Goal: Information Seeking & Learning: Check status

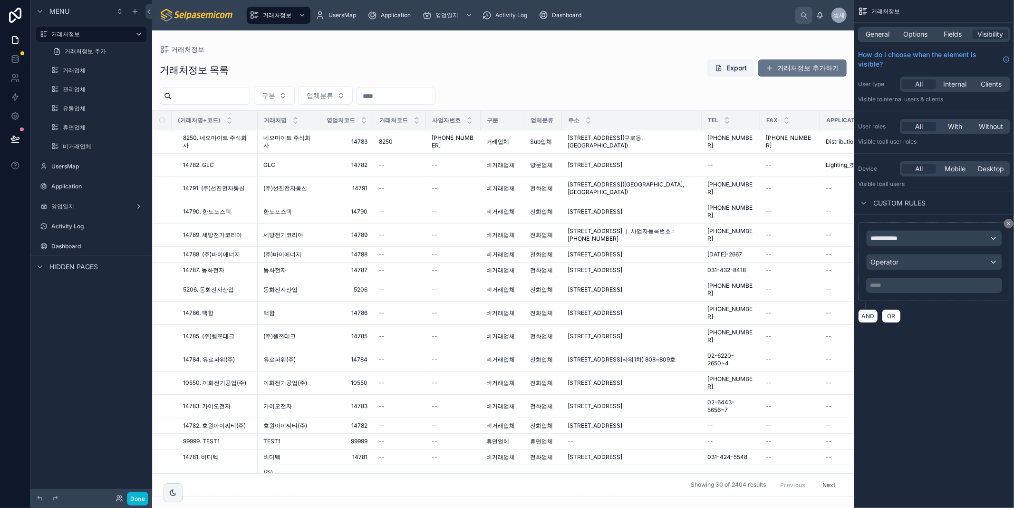
click at [289, 44] on div "거래처정보 거래처정보 목록 Export 거래처정보 추가하기 구분 업체분류 (거래처명+코드) 거래처명 영업처코드 거래처코드 사업자번호 구분 업체…" at bounding box center [503, 263] width 702 height 466
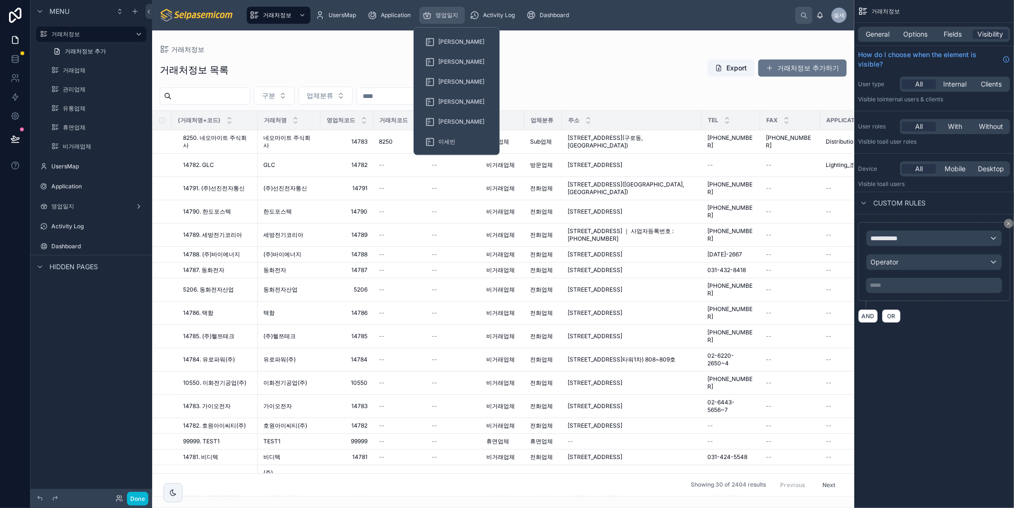
click at [448, 20] on div "영업일지" at bounding box center [442, 15] width 40 height 15
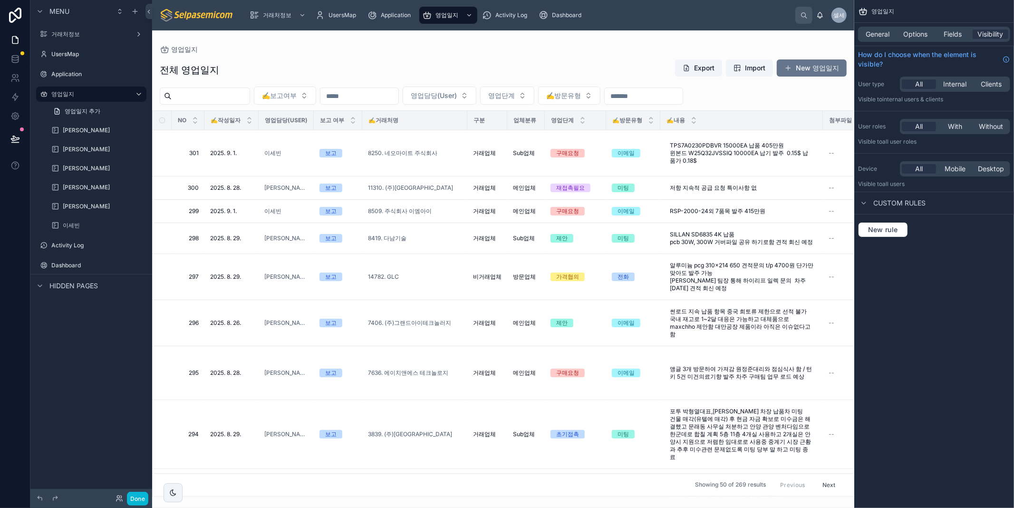
drag, startPoint x: 849, startPoint y: 153, endPoint x: 862, endPoint y: 351, distance: 198.7
click at [862, 351] on div "거래처정보 UsersMap Application 영업일지 Activity Log Dashboard 셀세 셀파 세미컴 영업일지 전체 영업일지 E…" at bounding box center [583, 254] width 862 height 508
click at [562, 47] on div at bounding box center [503, 268] width 702 height 477
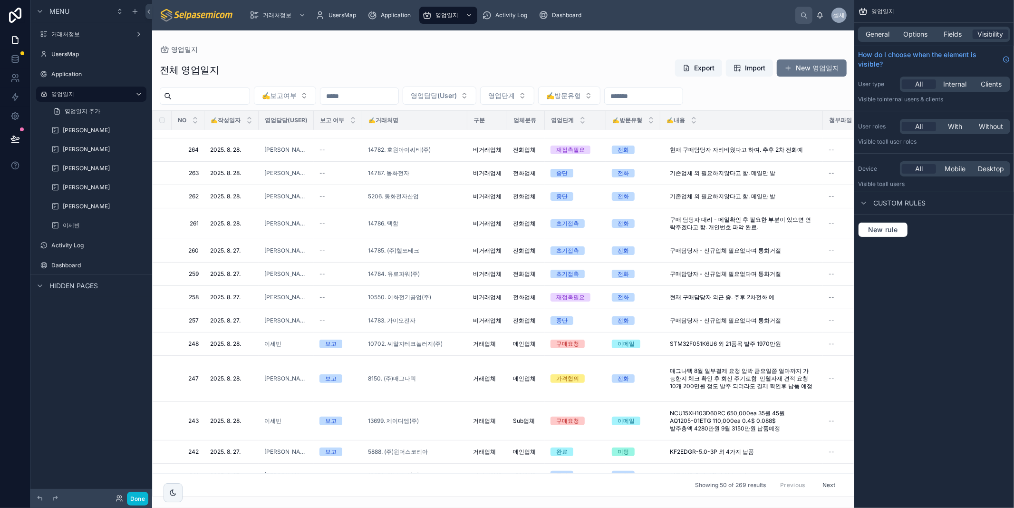
scroll to position [1217, 0]
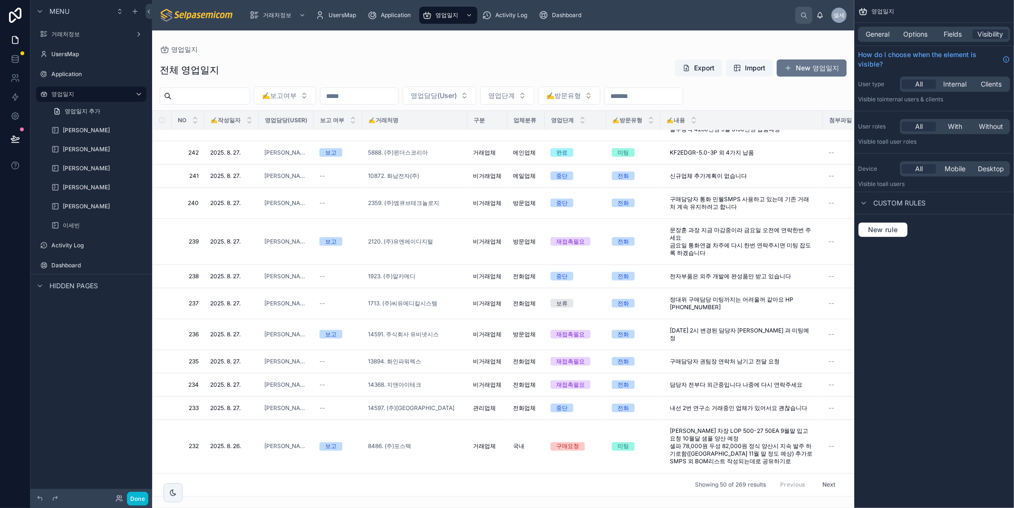
click at [823, 477] on button "Next" at bounding box center [829, 484] width 27 height 15
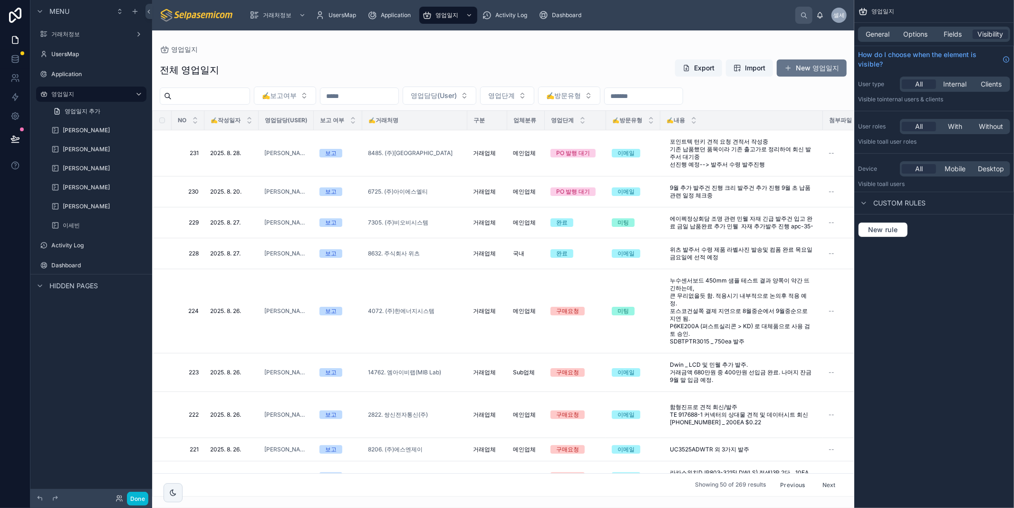
scroll to position [528, 0]
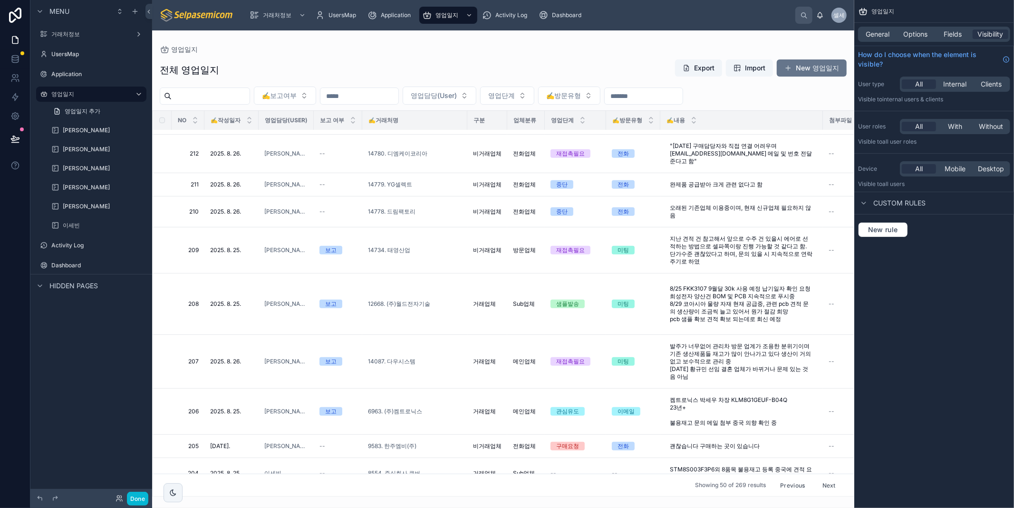
click at [824, 479] on button "Next" at bounding box center [829, 484] width 27 height 15
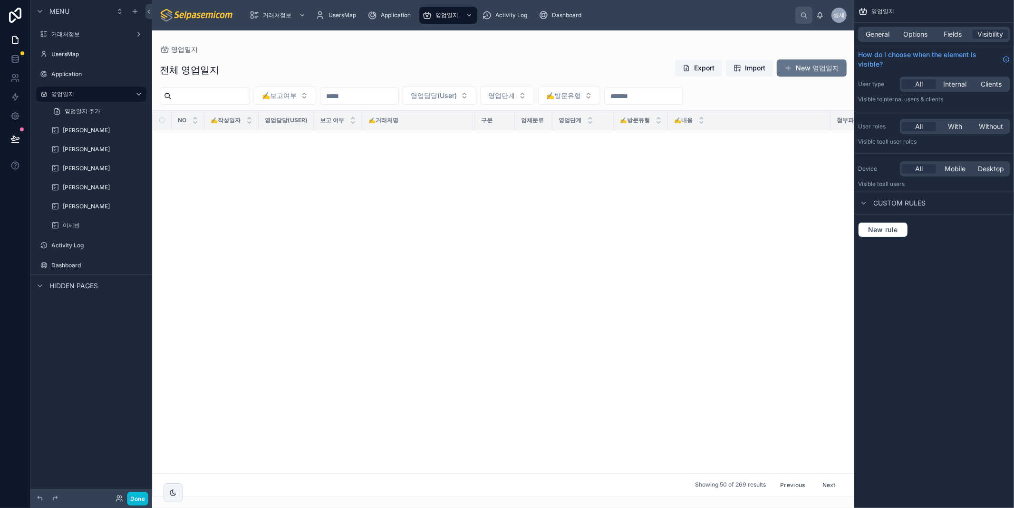
scroll to position [686, 0]
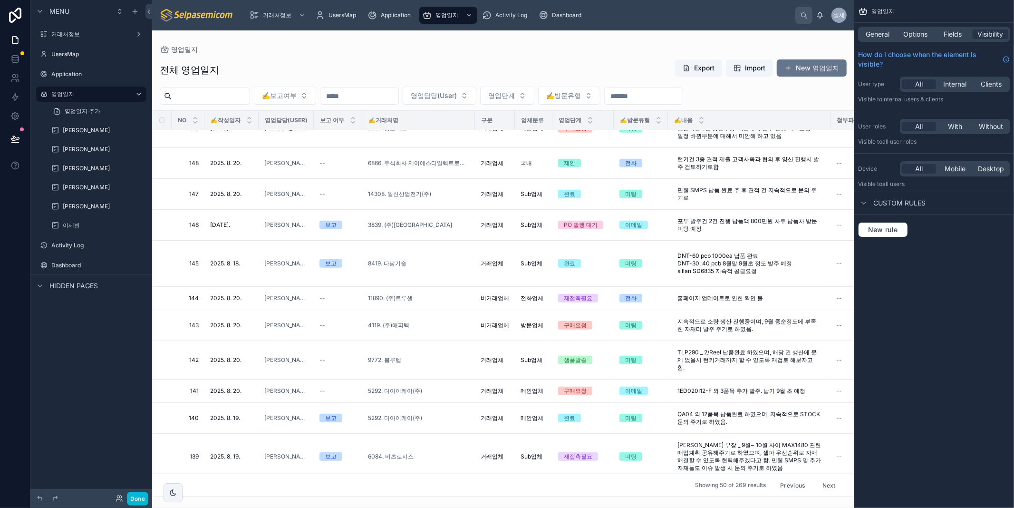
click at [817, 477] on button "Next" at bounding box center [829, 484] width 27 height 15
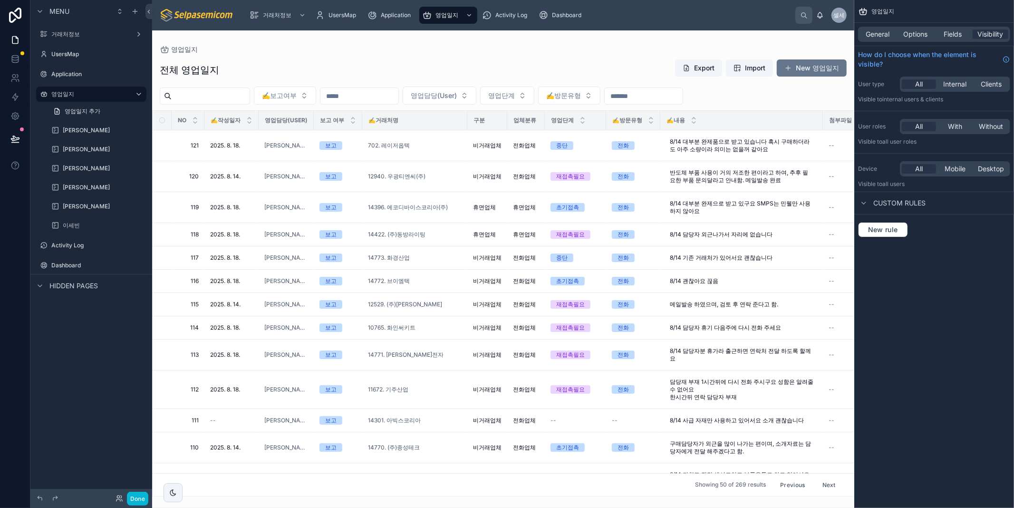
scroll to position [633, 0]
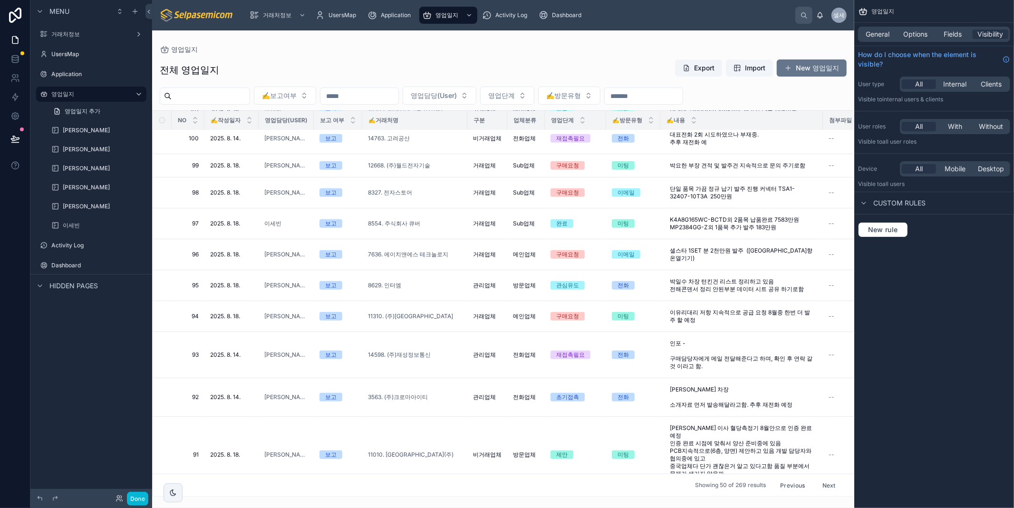
click at [820, 478] on button "Next" at bounding box center [829, 484] width 27 height 15
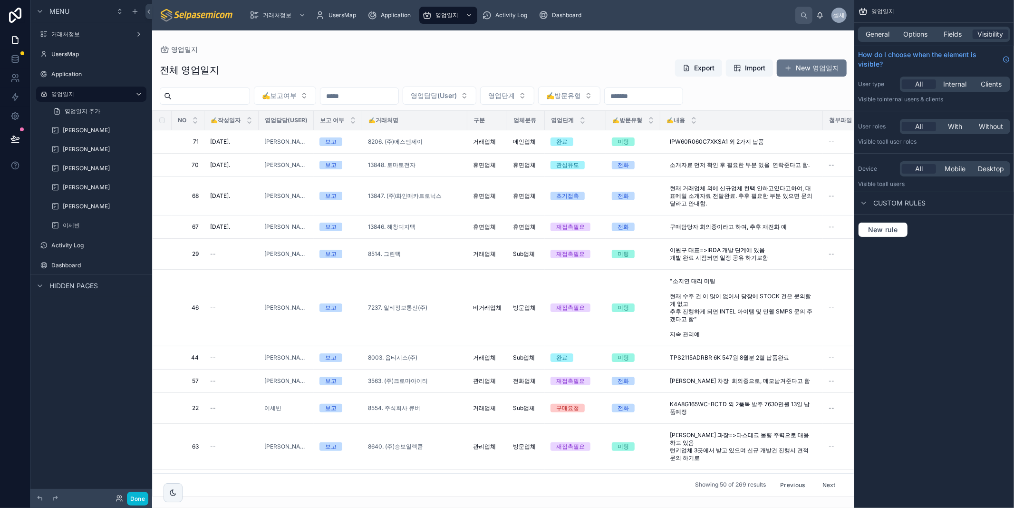
click at [820, 478] on button "Next" at bounding box center [829, 484] width 27 height 15
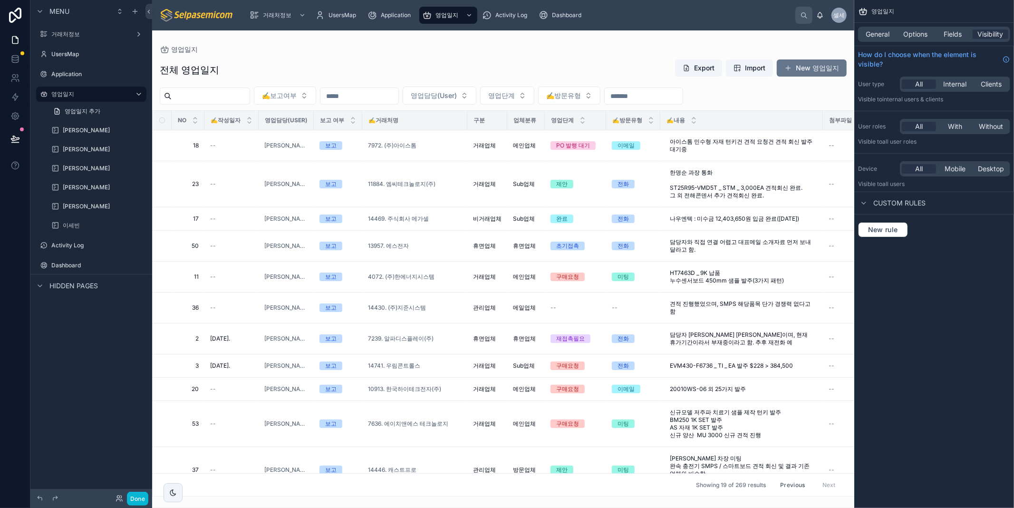
click at [820, 478] on div "Previous Next" at bounding box center [807, 484] width 69 height 15
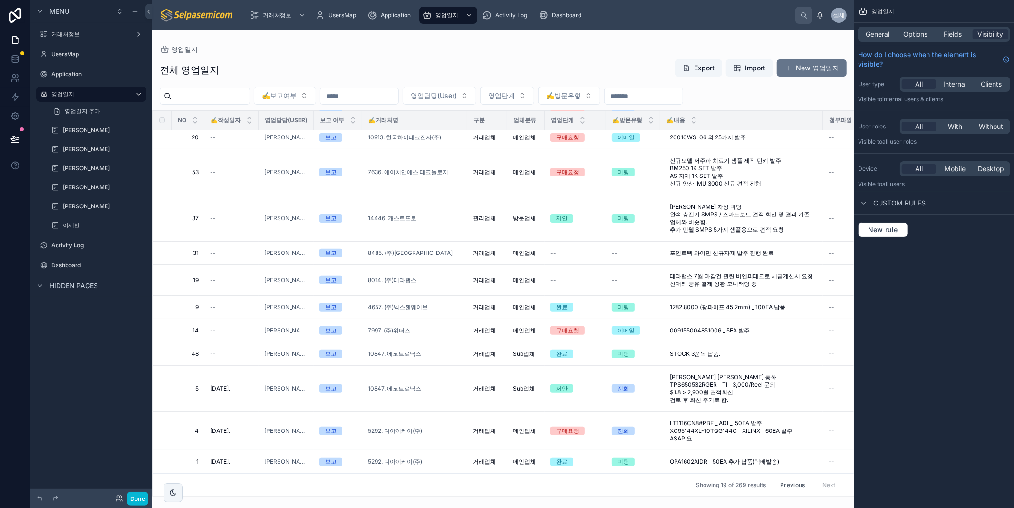
click at [710, 481] on span "Showing 19 of 269 results" at bounding box center [731, 485] width 70 height 8
click at [491, 69] on div "전체 영업일지 Export Import New 영업일지" at bounding box center [503, 70] width 687 height 22
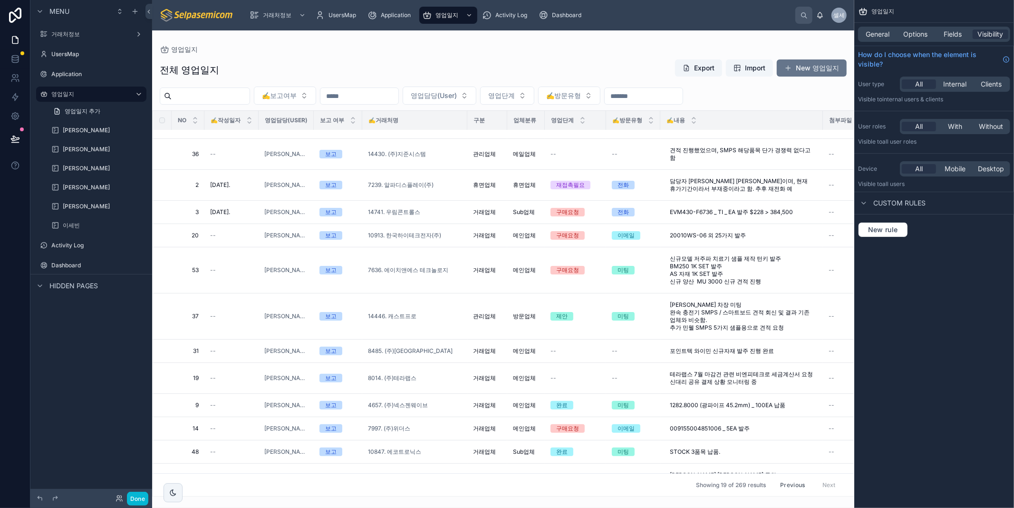
scroll to position [0, 0]
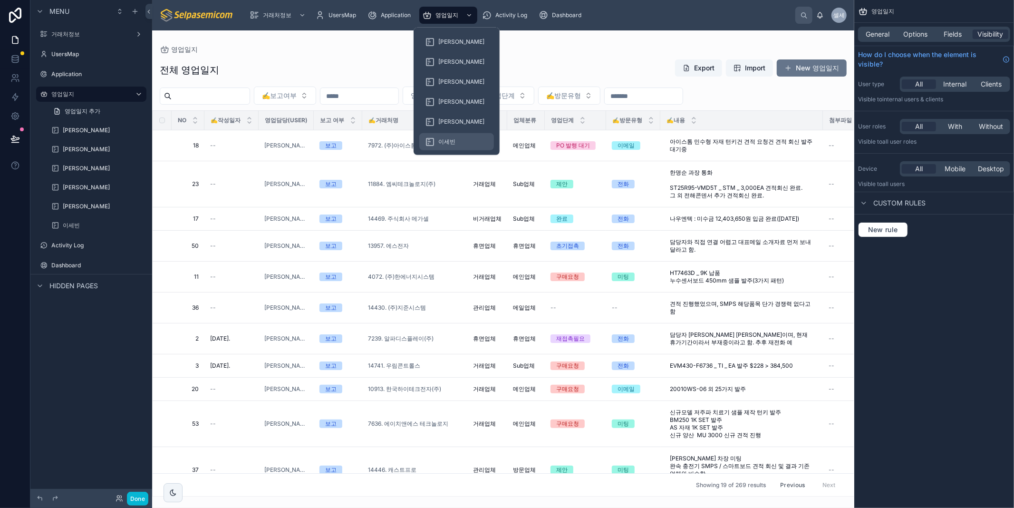
click at [443, 135] on div "이세빈" at bounding box center [456, 141] width 63 height 15
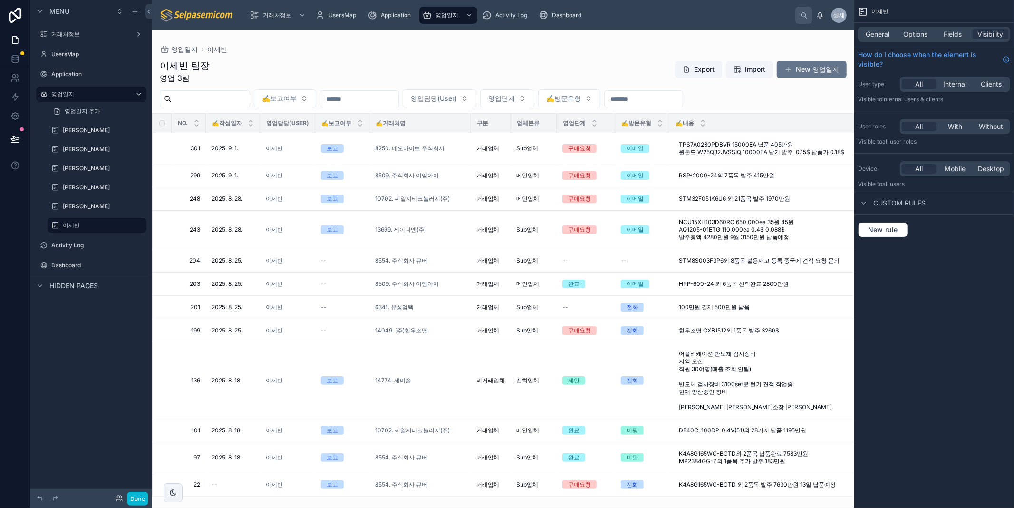
click at [362, 104] on div at bounding box center [503, 268] width 702 height 477
click at [366, 96] on input "text" at bounding box center [359, 98] width 78 height 13
click at [355, 260] on button "25" at bounding box center [359, 261] width 17 height 17
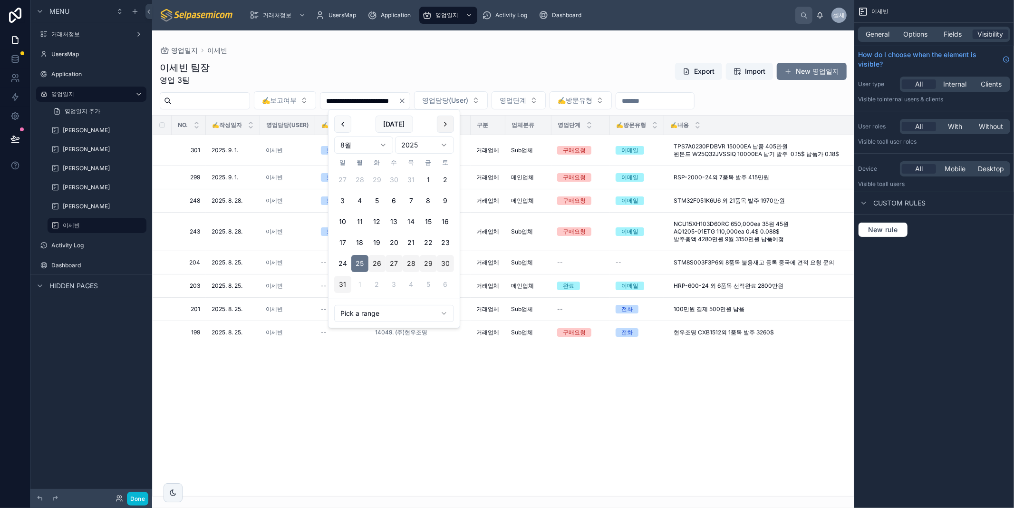
click at [444, 125] on button at bounding box center [445, 124] width 17 height 17
click at [360, 177] on button "1" at bounding box center [359, 179] width 17 height 17
type input "**********"
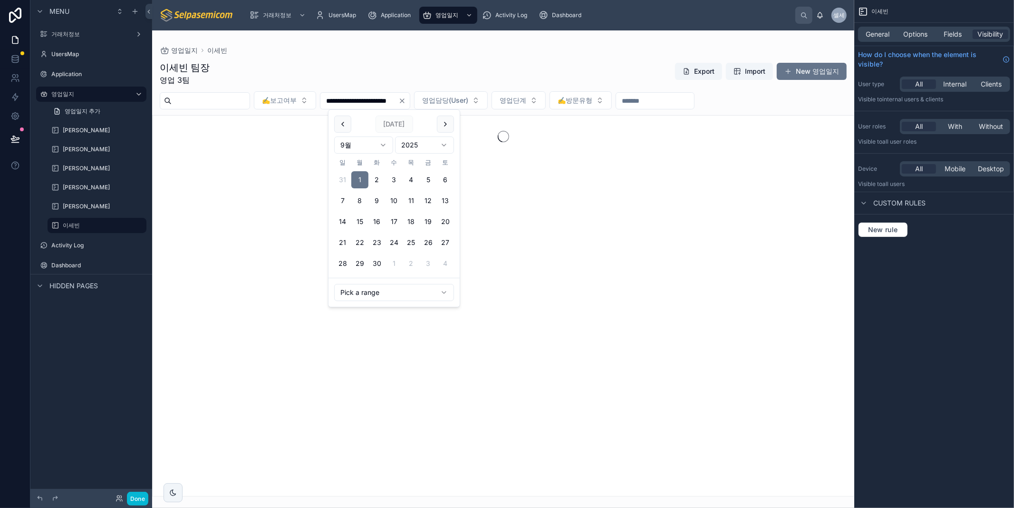
click at [555, 412] on div at bounding box center [503, 305] width 702 height 381
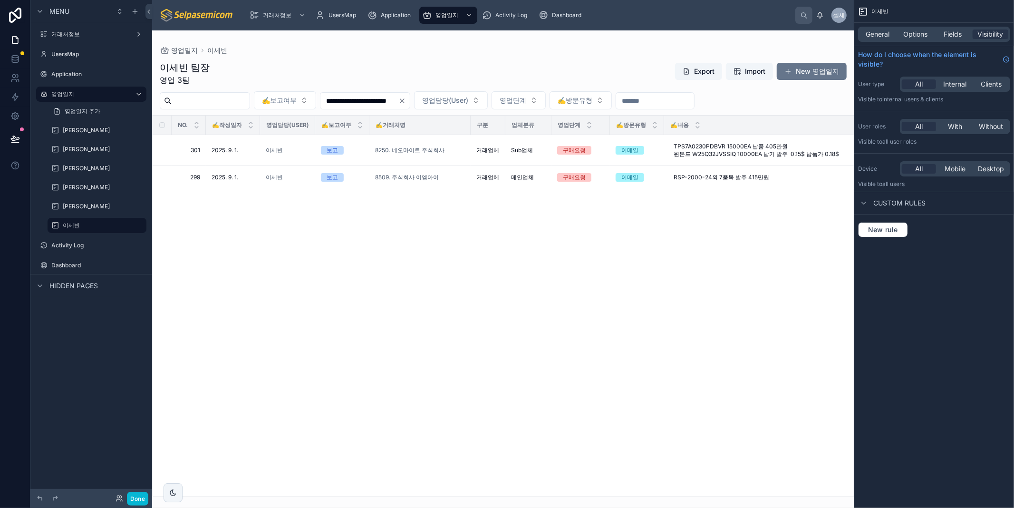
click at [406, 101] on icon "Clear" at bounding box center [402, 101] width 8 height 8
click at [398, 101] on input "text" at bounding box center [359, 100] width 78 height 13
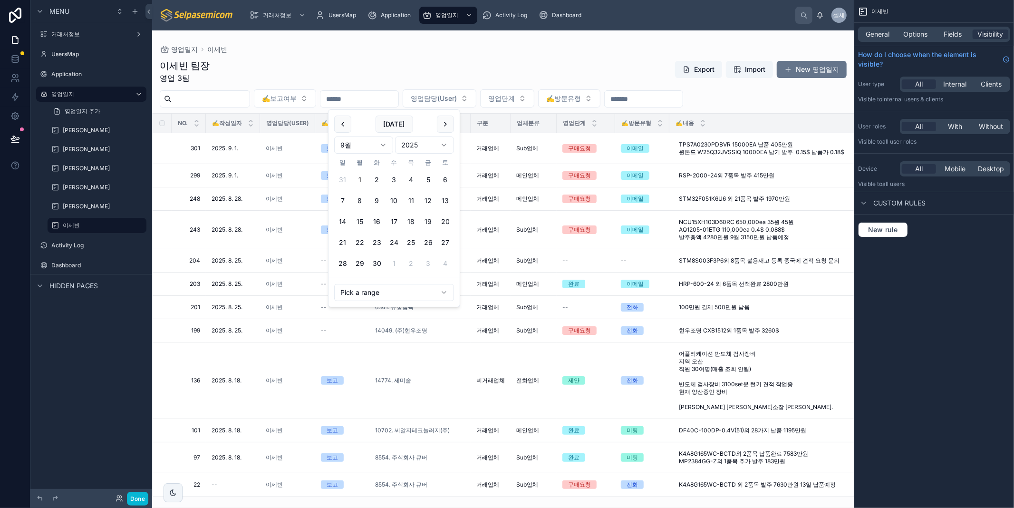
click at [377, 146] on html "Menu 거래처정보 UsersMap Application 영업일지 영업일지 추가 허창윤 [PERSON_NAME] 최[PERSON_NAME] […" at bounding box center [507, 254] width 1014 height 508
click at [345, 125] on button at bounding box center [342, 122] width 17 height 17
click at [364, 260] on button "25" at bounding box center [359, 261] width 17 height 17
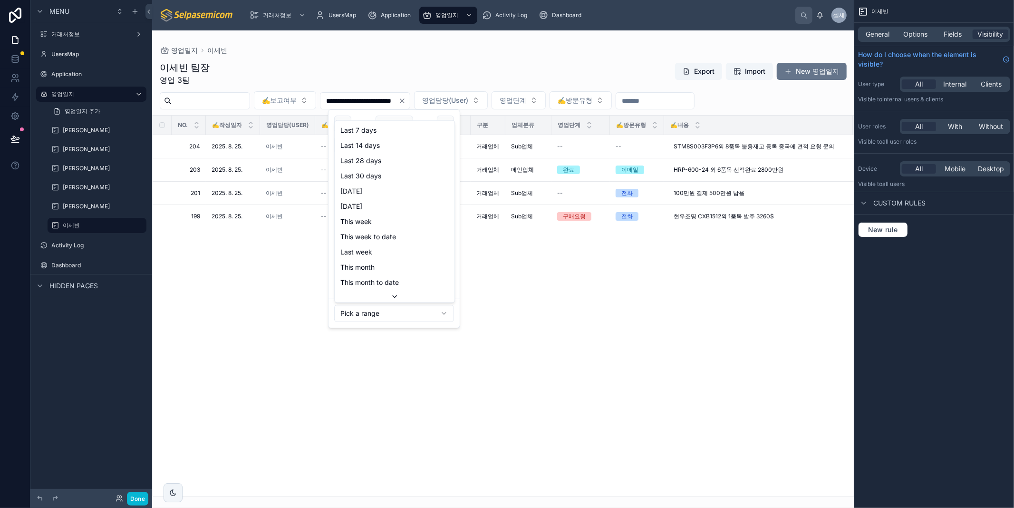
click at [359, 318] on html "**********" at bounding box center [507, 254] width 1014 height 508
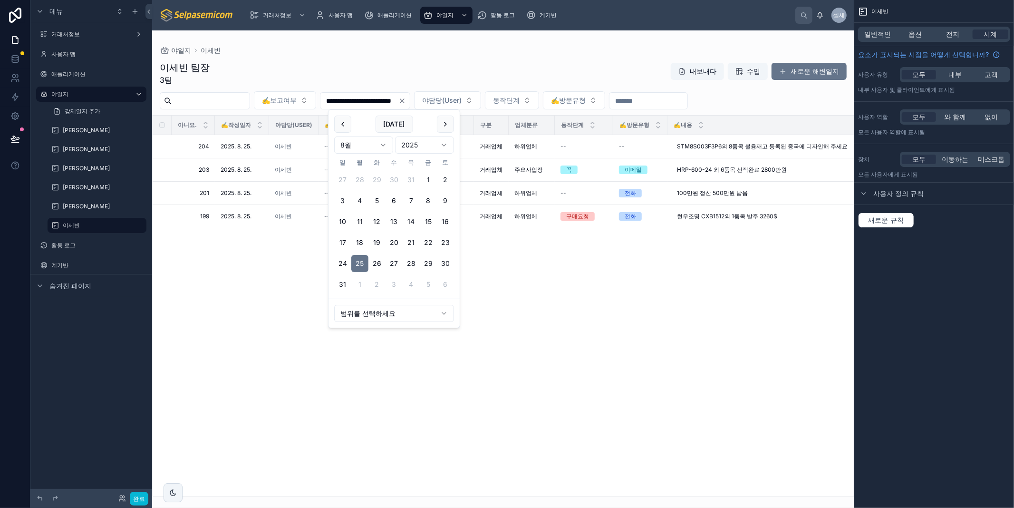
click at [388, 319] on html "**********" at bounding box center [507, 254] width 1014 height 508
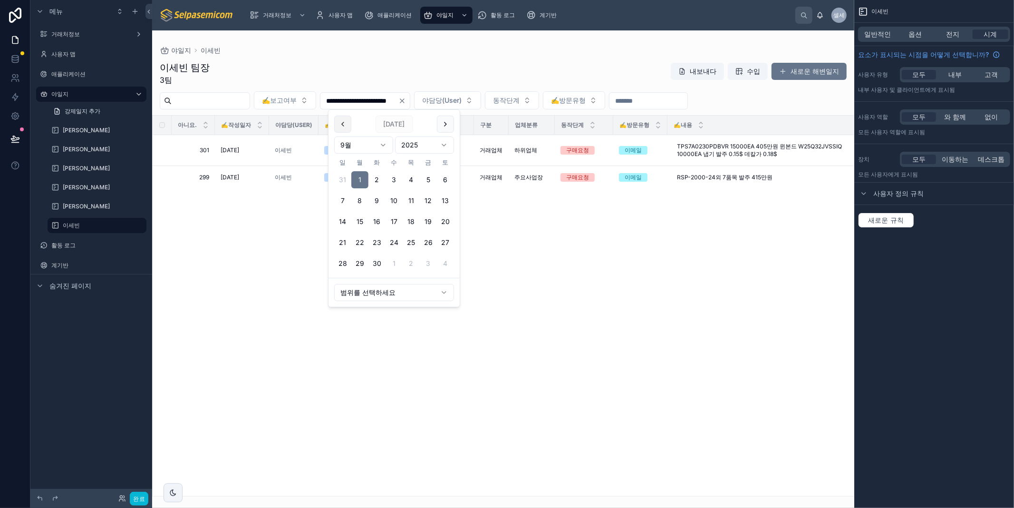
click at [347, 130] on button at bounding box center [342, 124] width 17 height 17
click at [359, 264] on button "25" at bounding box center [359, 263] width 17 height 17
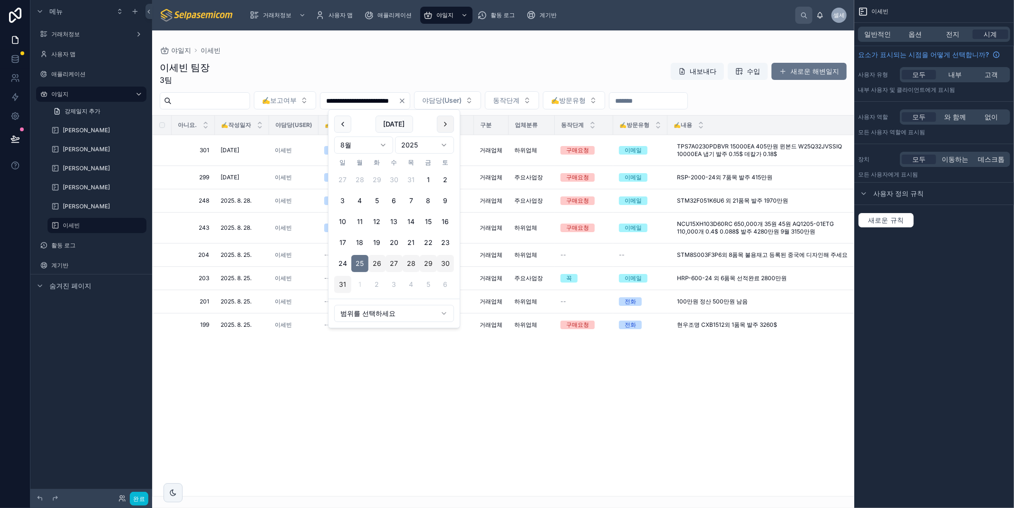
click at [441, 124] on button at bounding box center [445, 124] width 17 height 17
click at [366, 176] on button "1" at bounding box center [359, 179] width 17 height 17
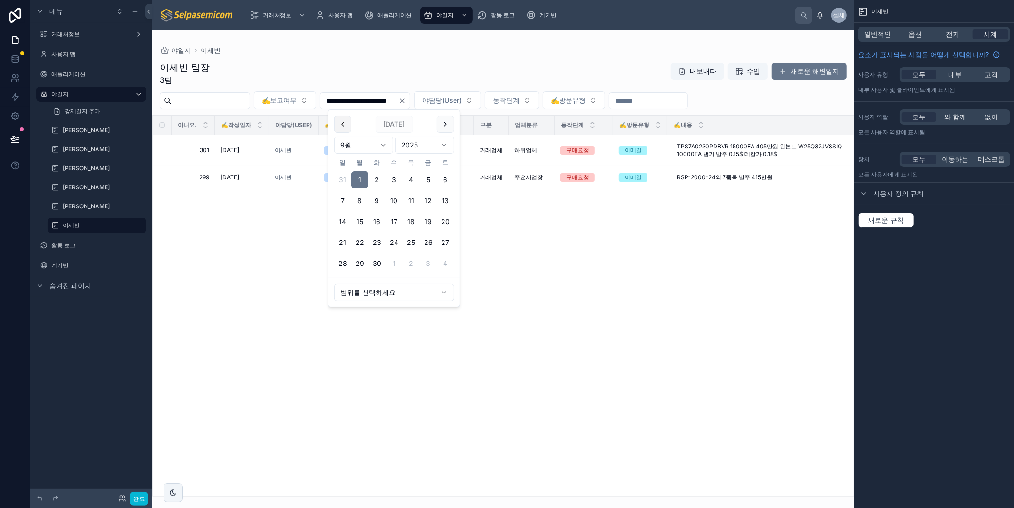
click at [346, 127] on button at bounding box center [342, 124] width 17 height 17
click at [362, 260] on button "25" at bounding box center [359, 263] width 17 height 17
click at [362, 284] on button "1" at bounding box center [359, 284] width 17 height 17
click at [362, 178] on button "1" at bounding box center [359, 179] width 17 height 17
click at [378, 183] on button "2" at bounding box center [376, 179] width 17 height 17
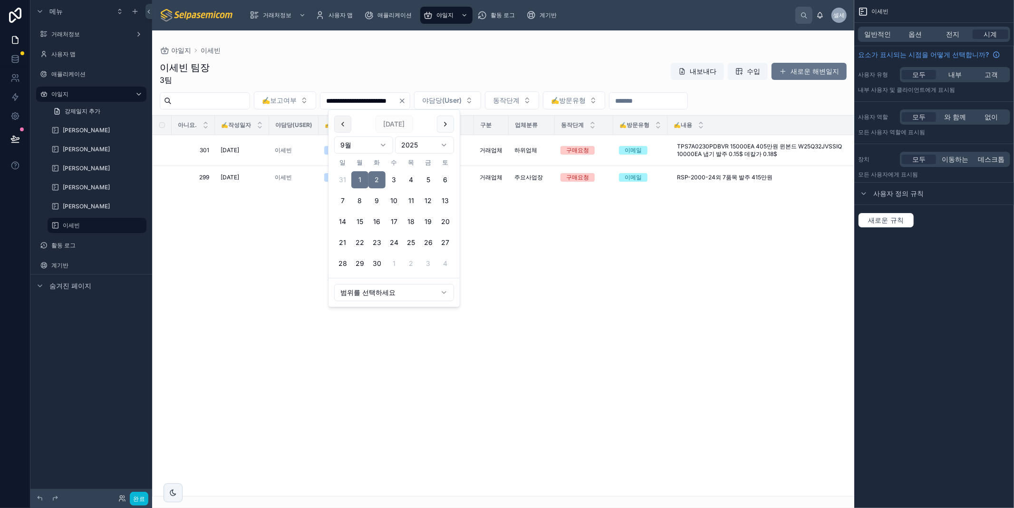
click at [342, 126] on button at bounding box center [342, 124] width 17 height 17
click at [358, 260] on button "25" at bounding box center [359, 263] width 17 height 17
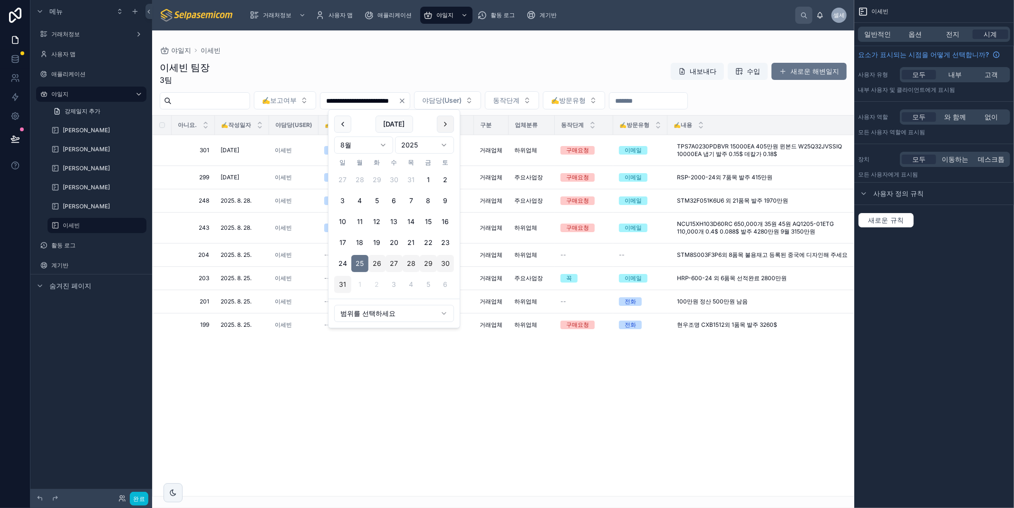
click at [442, 125] on button at bounding box center [445, 124] width 17 height 17
click at [378, 174] on button "2" at bounding box center [376, 179] width 17 height 17
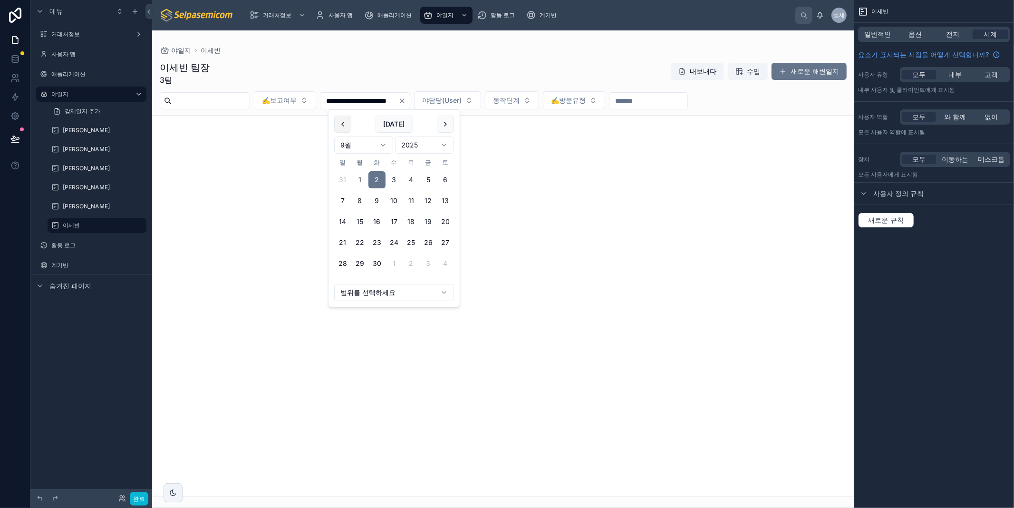
click at [339, 117] on button at bounding box center [342, 124] width 17 height 17
click at [403, 126] on button "[DATE]" at bounding box center [395, 124] width 38 height 17
click at [392, 123] on span "[DATE]" at bounding box center [395, 124] width 38 height 17
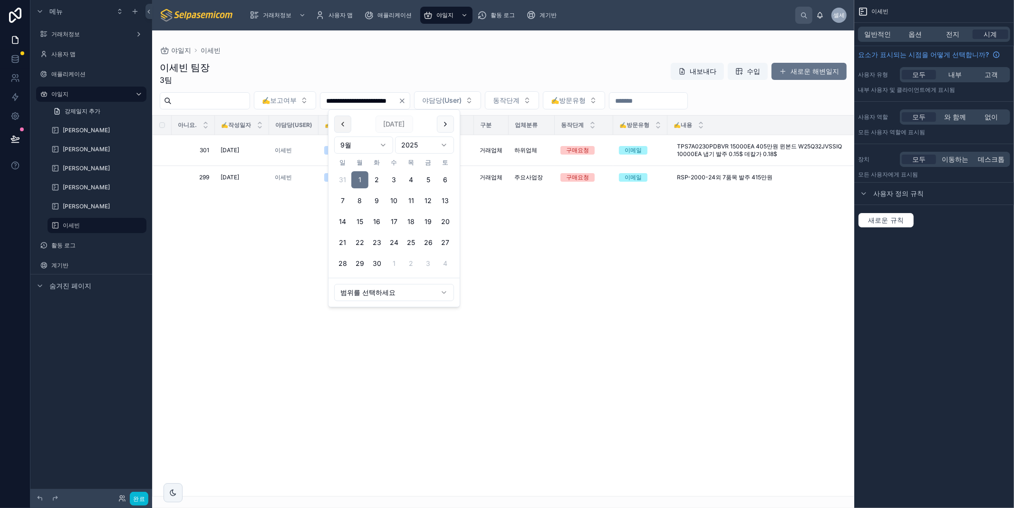
click at [343, 119] on button at bounding box center [342, 124] width 17 height 17
click at [360, 263] on button "25" at bounding box center [359, 263] width 17 height 17
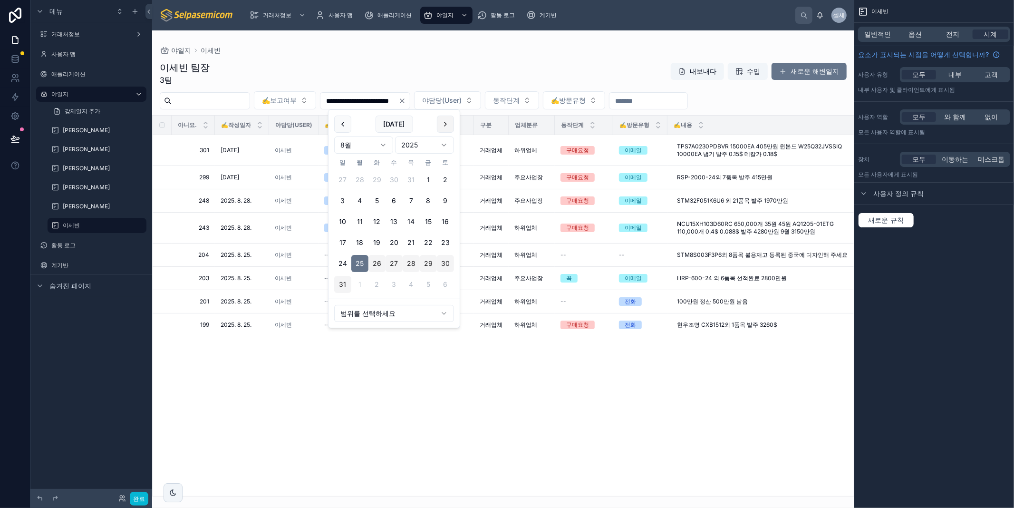
click at [449, 121] on button at bounding box center [445, 124] width 17 height 17
click at [359, 177] on button "1" at bounding box center [359, 179] width 17 height 17
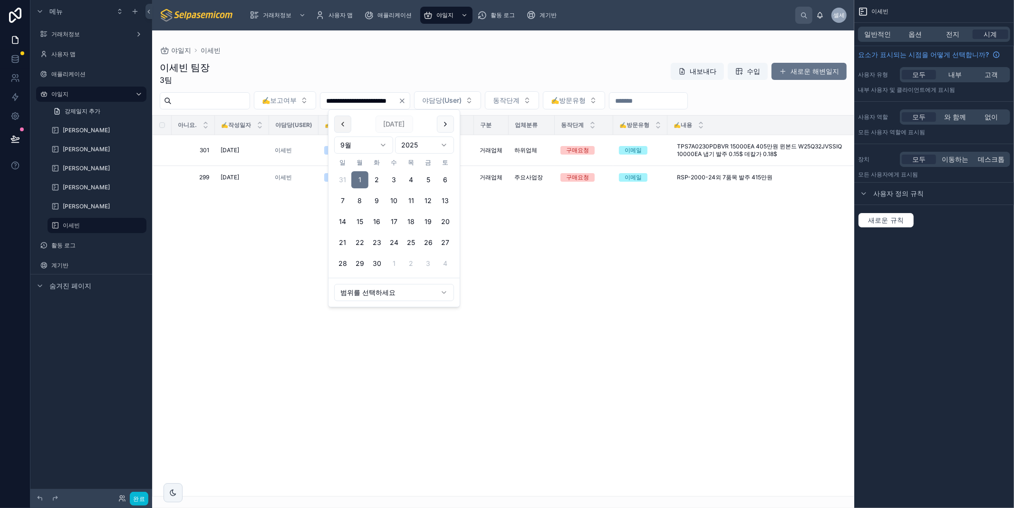
click at [340, 124] on button at bounding box center [342, 124] width 17 height 17
click at [359, 263] on button "25" at bounding box center [359, 263] width 17 height 17
click at [443, 120] on button at bounding box center [445, 124] width 17 height 17
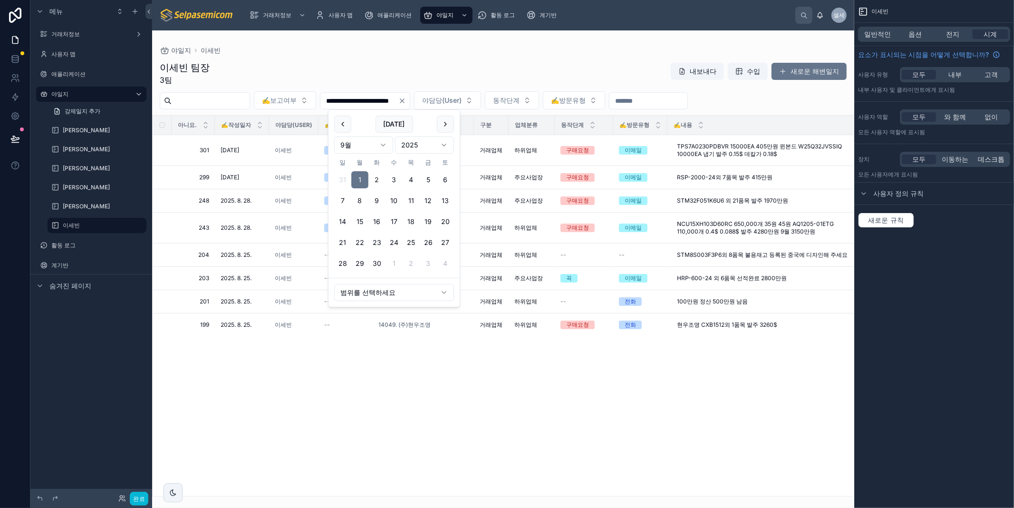
click at [380, 181] on button "2" at bounding box center [376, 179] width 17 height 17
type input "**********"
click at [443, 119] on button at bounding box center [445, 124] width 17 height 17
click at [441, 376] on div "아니요. ✍️작성일자 야담당(User) ✍️보고여부 ✍️거래처명 구분 업체분류 동작단계 ✍️방문유형 ✍️내용 첨부파일 ✍️다음액션일 조정요약 …" at bounding box center [503, 306] width 701 height 380
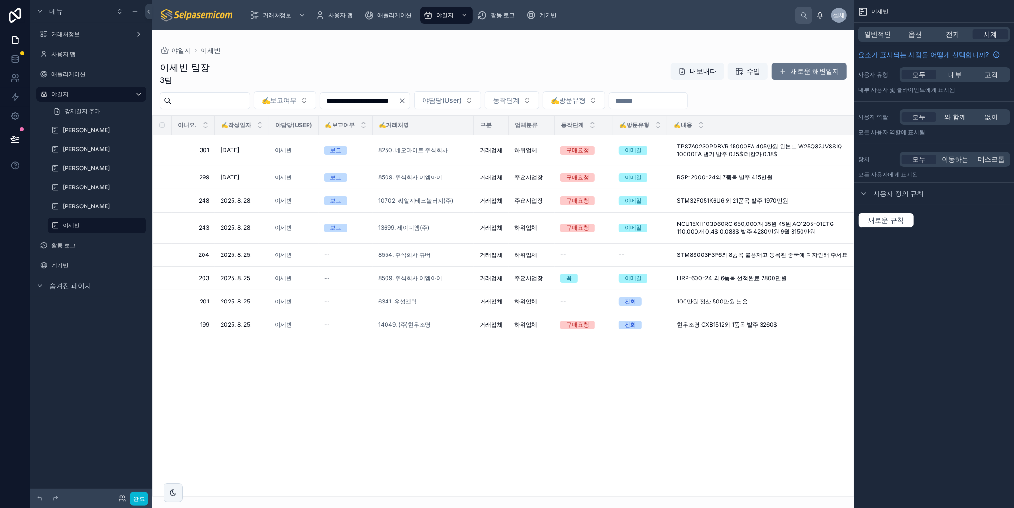
click at [406, 98] on icon "분명한" at bounding box center [402, 101] width 8 height 8
click at [398, 100] on input "text" at bounding box center [359, 100] width 78 height 13
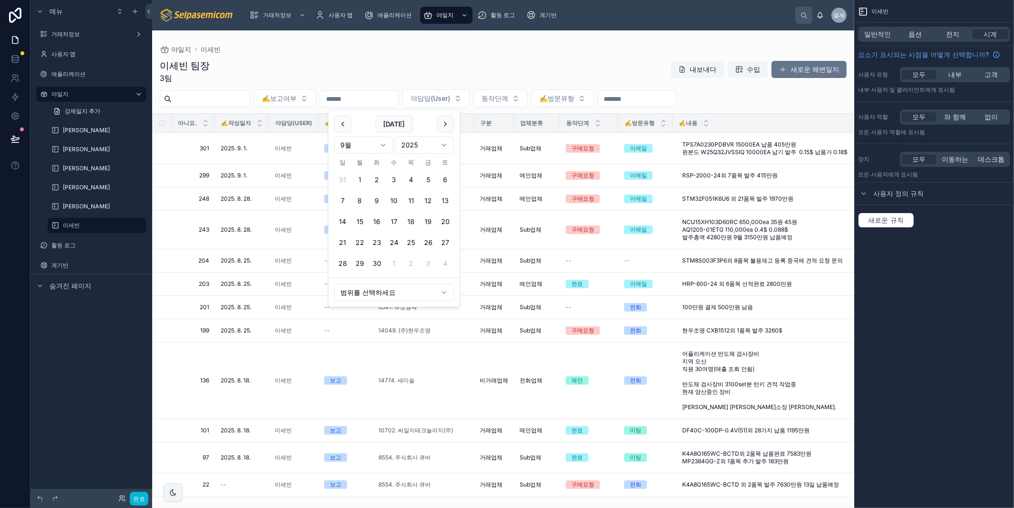
click at [343, 125] on button at bounding box center [342, 124] width 17 height 17
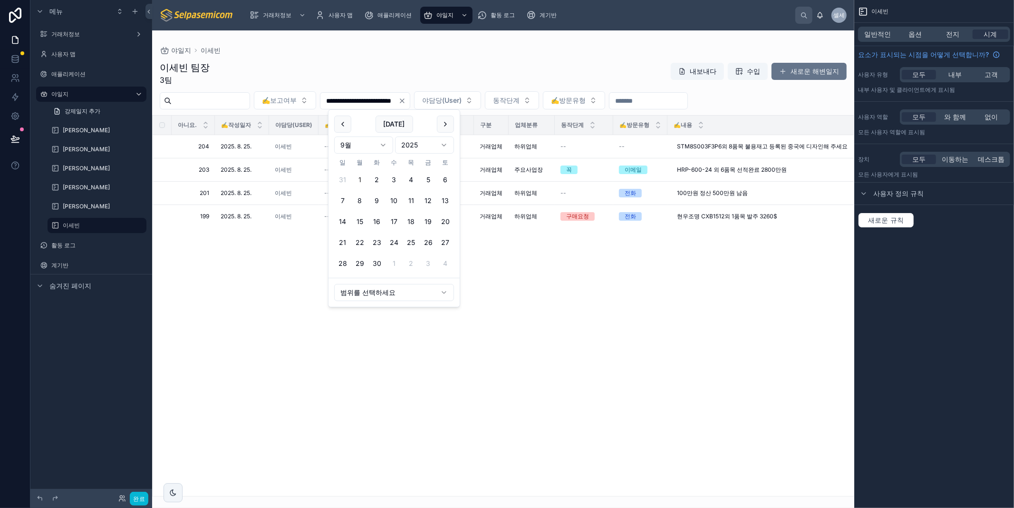
click at [355, 181] on button "1" at bounding box center [359, 179] width 17 height 17
type input "**********"
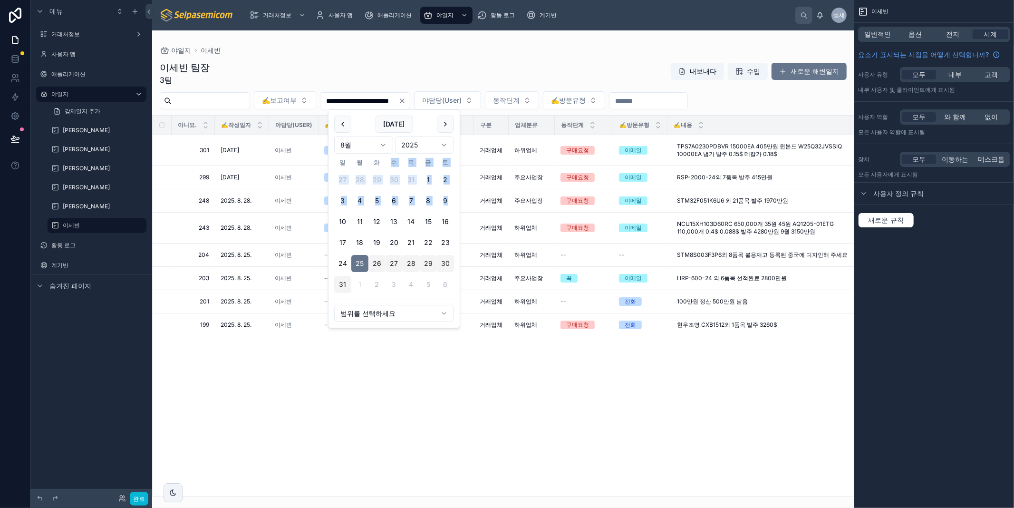
drag, startPoint x: 334, startPoint y: 231, endPoint x: 330, endPoint y: 241, distance: 11.7
click at [333, 233] on div "[DATE] 8월 2025 일 월 화 수 목 금 토 27 28 29 30 31 1 2 3 4 5 6 7 8 9 10 11 12 13 14 15…" at bounding box center [393, 204] width 131 height 189
click at [397, 382] on div "아니요. ✍️작성일자 야담당(User) ✍️보고여부 ✍️거래처명 구분 업체분류 동작단계 ✍️방문유형 ✍️내용 첨부파일 ✍️다음액션일 조정요약 …" at bounding box center [503, 306] width 701 height 380
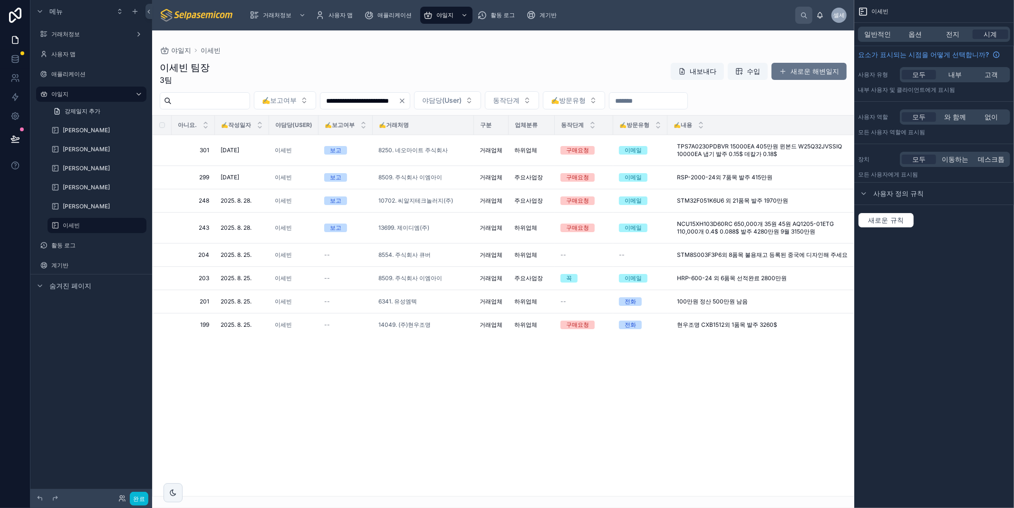
click at [330, 383] on div "아니요. ✍️작성일자 야담당(User) ✍️보고여부 ✍️거래처명 구분 업체분류 동작단계 ✍️방문유형 ✍️내용 첨부파일 ✍️다음액션일 조정요약 …" at bounding box center [503, 306] width 701 height 380
drag, startPoint x: 721, startPoint y: 409, endPoint x: 723, endPoint y: 416, distance: 7.5
click at [720, 409] on div "아니요. ✍️작성일자 야담당(User) ✍️보고여부 ✍️거래처명 구분 업체분류 동작단계 ✍️방문유형 ✍️내용 첨부파일 ✍️다음액션일 조정요약 …" at bounding box center [503, 306] width 701 height 380
click at [564, 251] on font "--" at bounding box center [563, 254] width 6 height 7
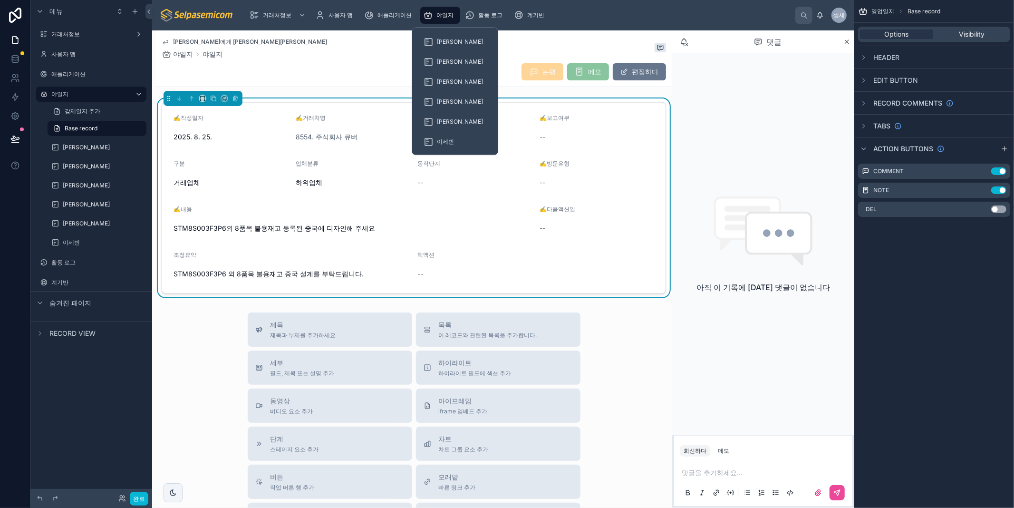
click at [443, 15] on font "야일지" at bounding box center [444, 14] width 17 height 7
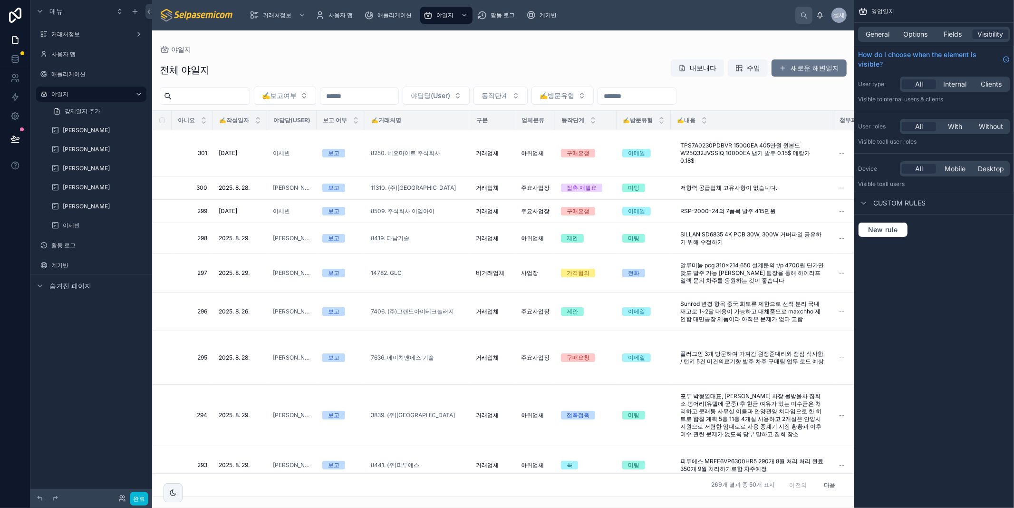
click at [277, 56] on div at bounding box center [503, 268] width 702 height 477
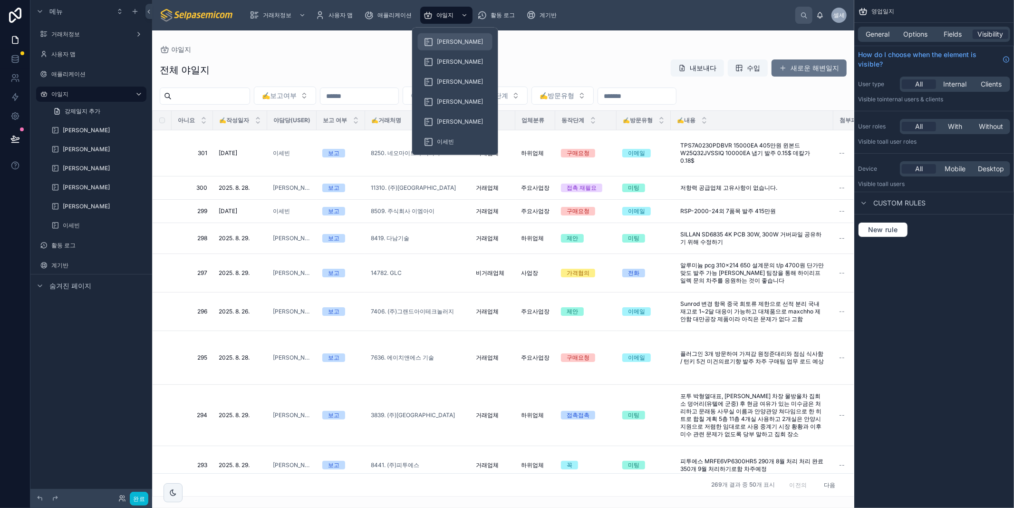
click at [452, 41] on font "[PERSON_NAME]" at bounding box center [460, 41] width 46 height 7
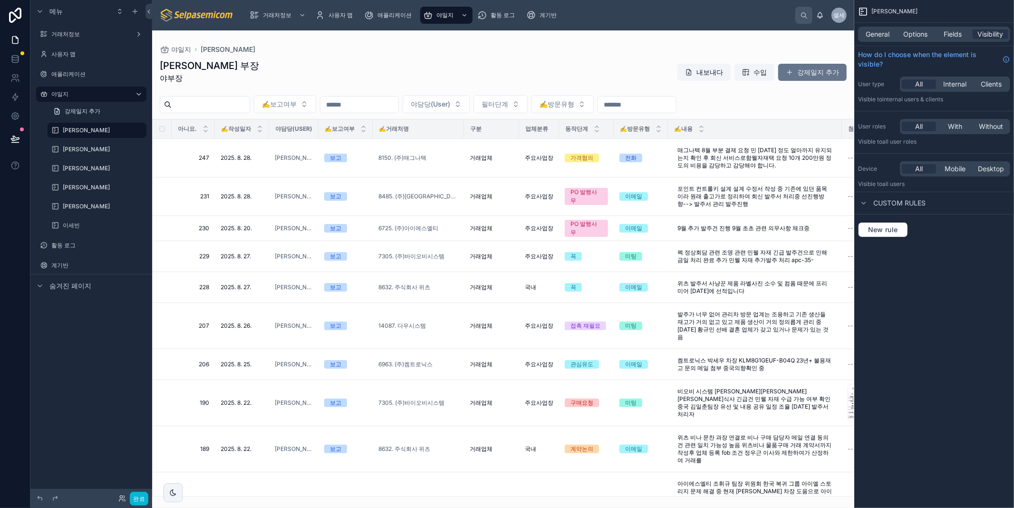
drag, startPoint x: 607, startPoint y: 492, endPoint x: 750, endPoint y: 466, distance: 145.0
click at [750, 466] on div at bounding box center [503, 268] width 702 height 477
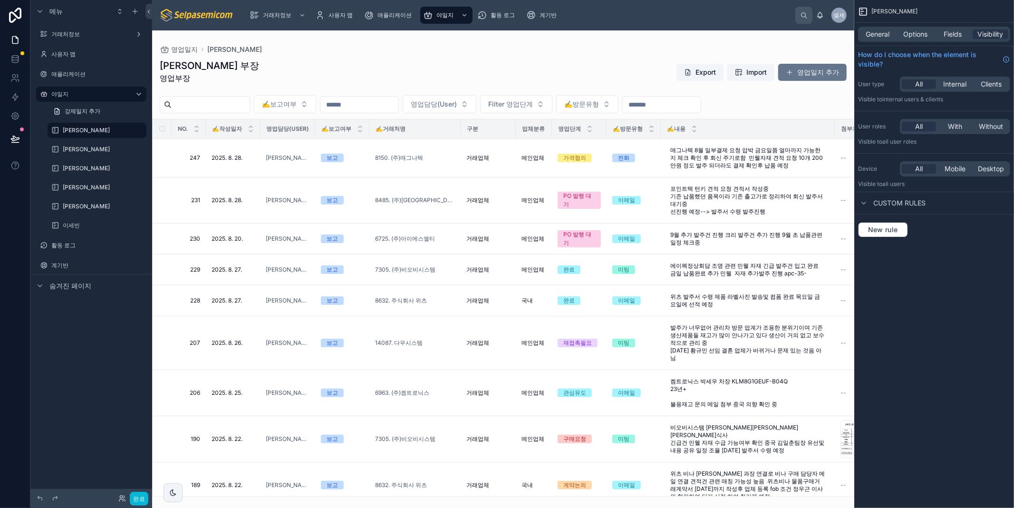
click at [645, 60] on div "허창윤 부장 영업부장 Export Import 영업일지 추가" at bounding box center [503, 74] width 687 height 30
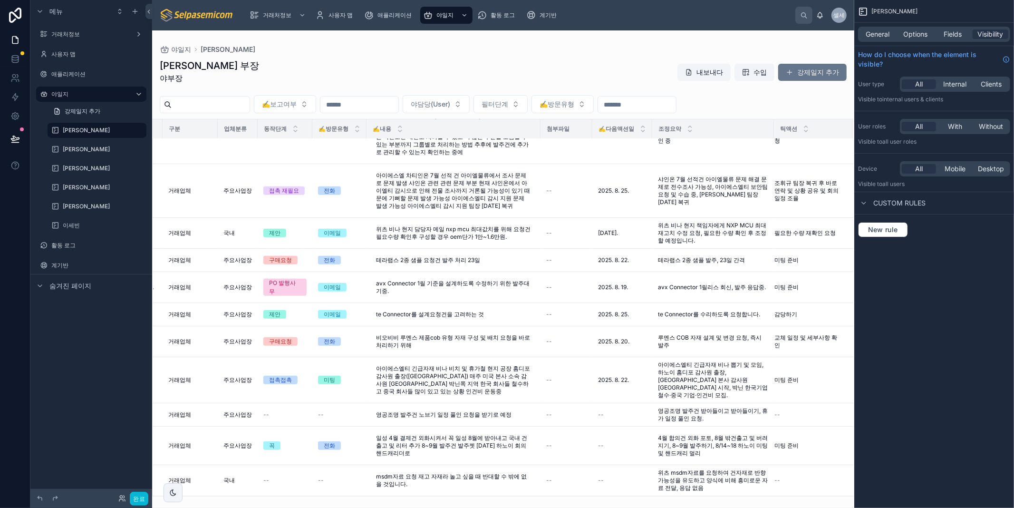
scroll to position [106, 303]
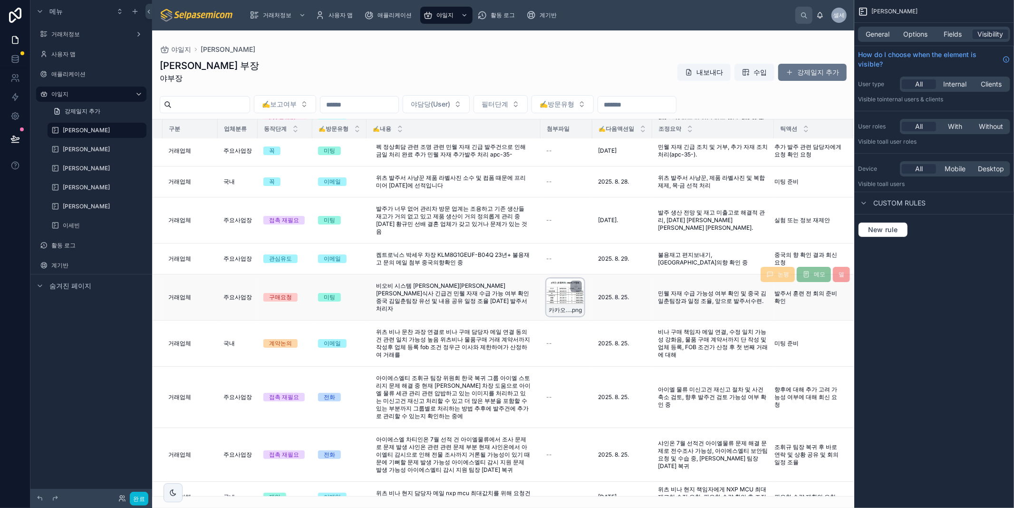
click at [550, 297] on div "카카오톡_20250825_084632223 .png" at bounding box center [565, 297] width 38 height 38
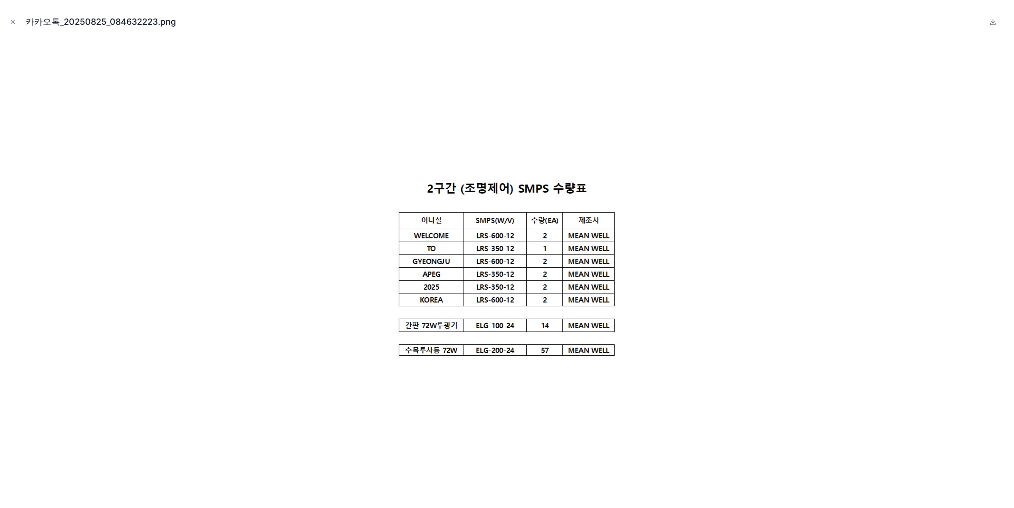
scroll to position [97, 299]
drag, startPoint x: 501, startPoint y: 241, endPoint x: 599, endPoint y: 116, distance: 158.4
click at [599, 116] on div at bounding box center [507, 270] width 999 height 460
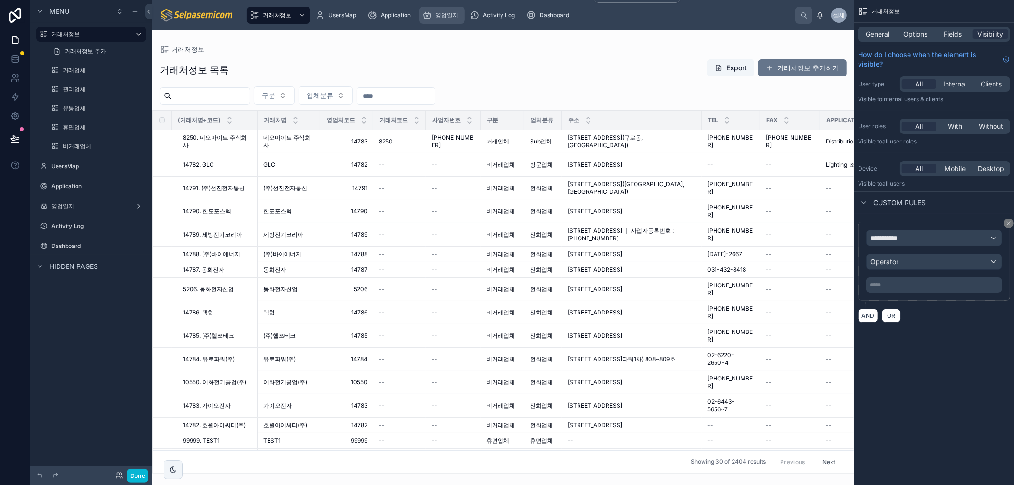
click at [445, 17] on span "영업일지" at bounding box center [446, 15] width 23 height 8
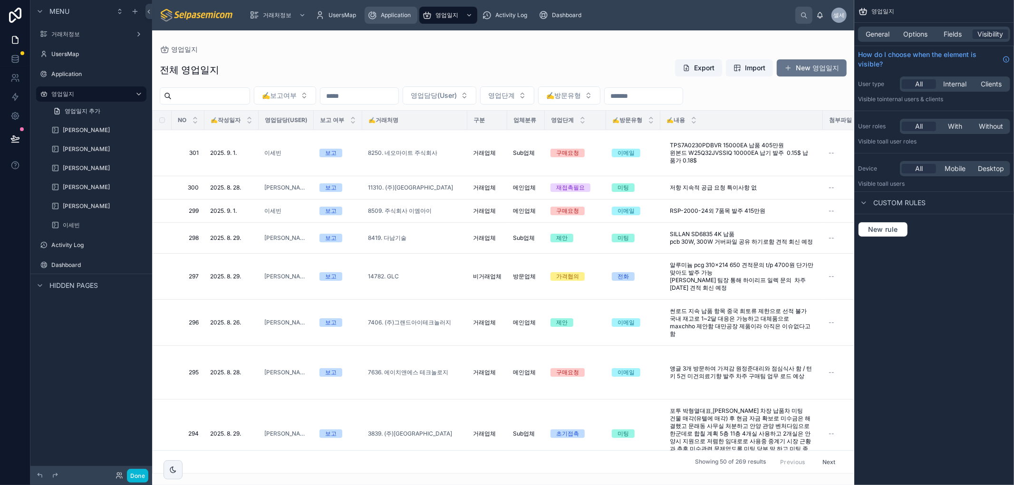
click at [395, 15] on span "Application" at bounding box center [396, 15] width 30 height 8
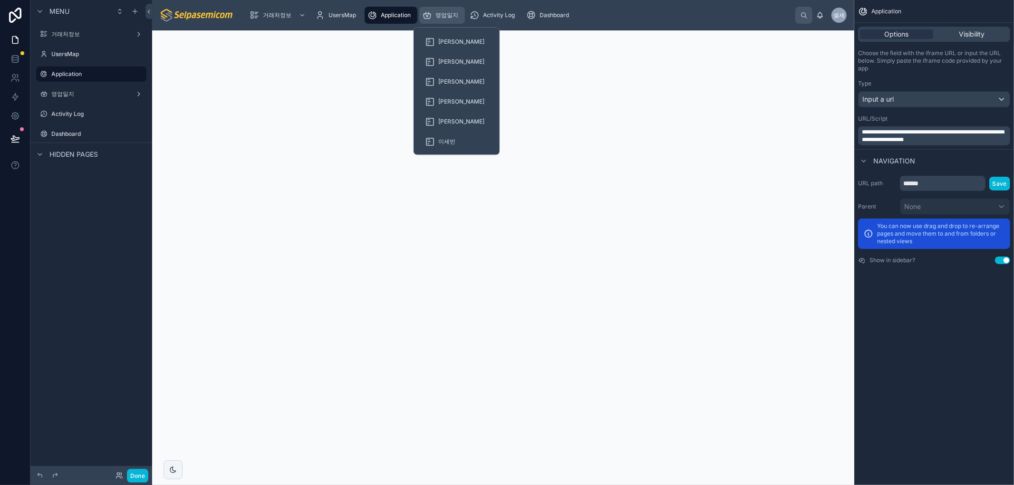
click at [446, 18] on span "영업일지" at bounding box center [446, 15] width 23 height 8
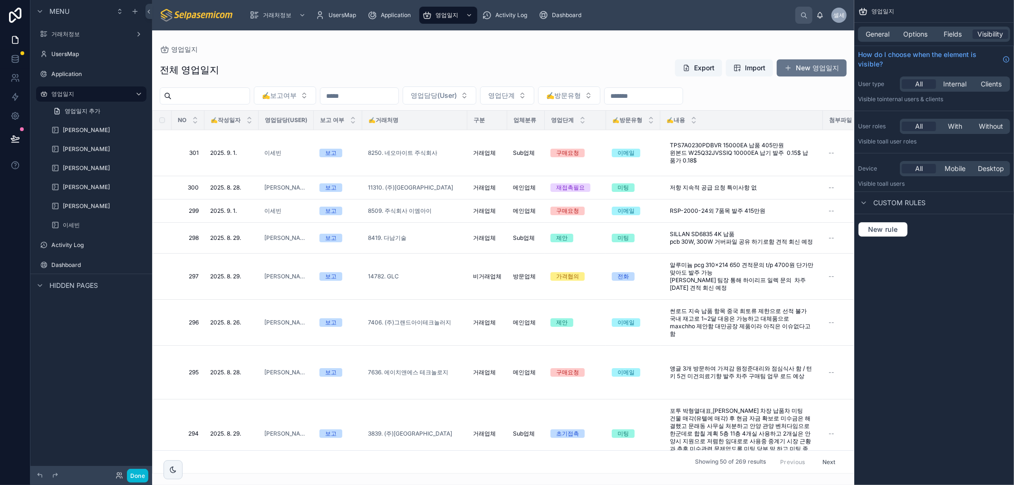
click at [553, 52] on div at bounding box center [503, 257] width 702 height 455
click at [457, 100] on span "영업담당(User)" at bounding box center [434, 96] width 46 height 10
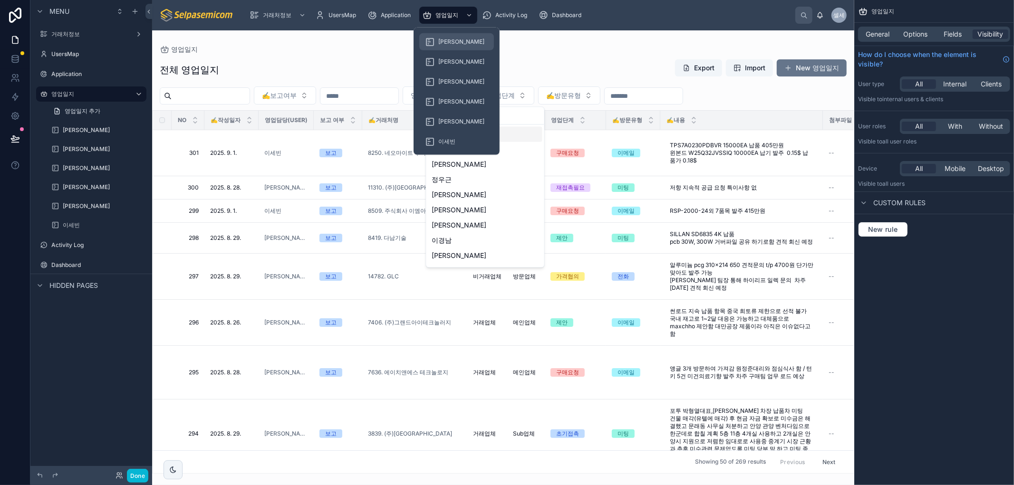
click at [448, 44] on span "[PERSON_NAME]" at bounding box center [461, 42] width 46 height 8
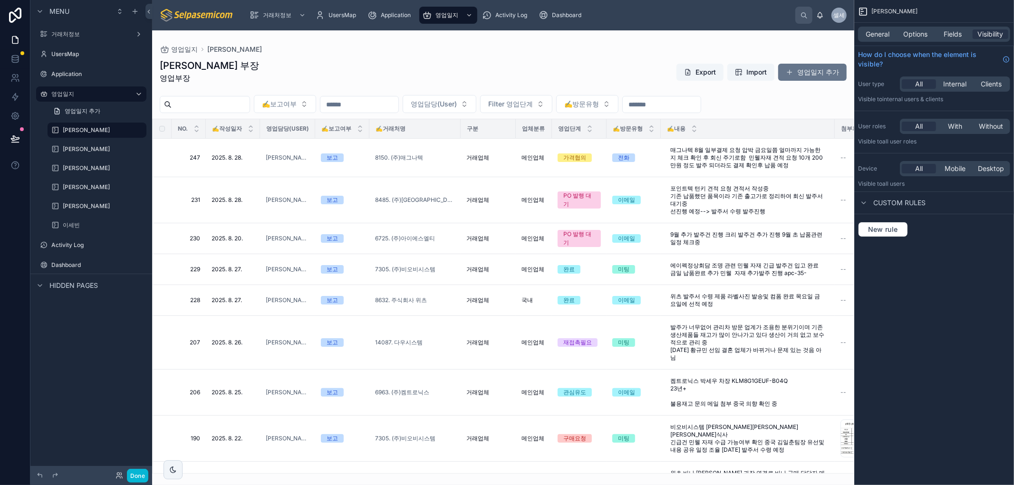
drag, startPoint x: 851, startPoint y: 186, endPoint x: 817, endPoint y: 357, distance: 175.0
click at [817, 357] on div at bounding box center [503, 257] width 702 height 455
click at [550, 56] on div "허창윤 부장 영업부장 Export Import 영업일지 추가 ✍️보고여부 영업담당(User) Filter 영업단계 ✍️방문유형 NO. ✍️작성…" at bounding box center [503, 263] width 702 height 421
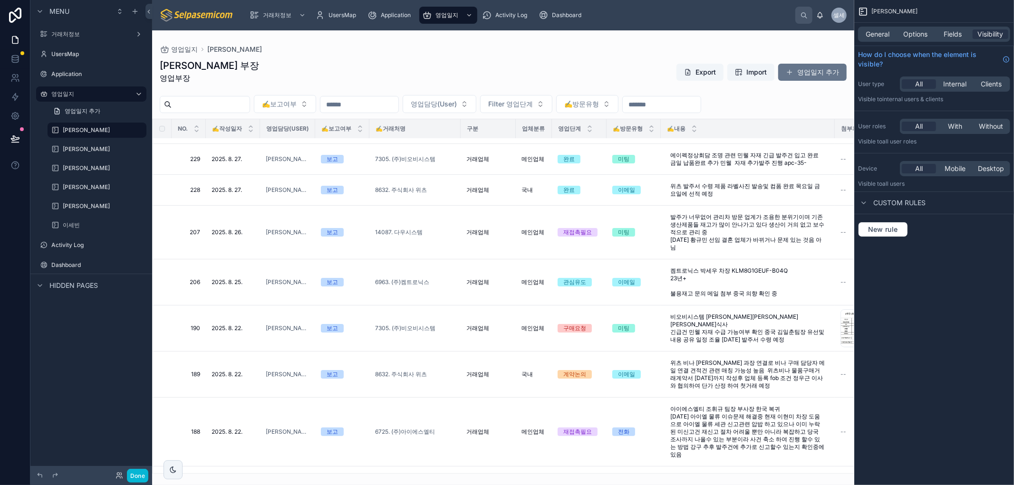
scroll to position [148, 0]
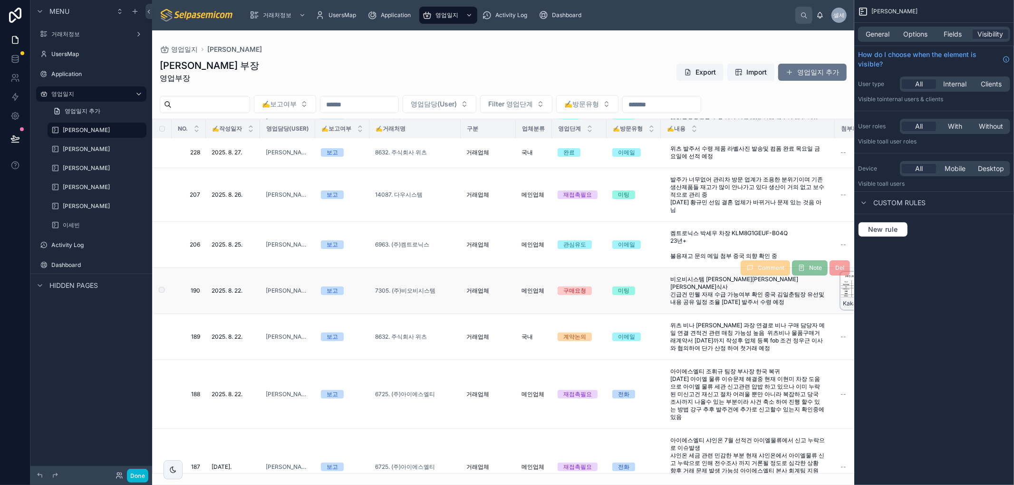
click at [841, 298] on div "KakaoTalk_20250825_084632223 .png" at bounding box center [859, 303] width 37 height 11
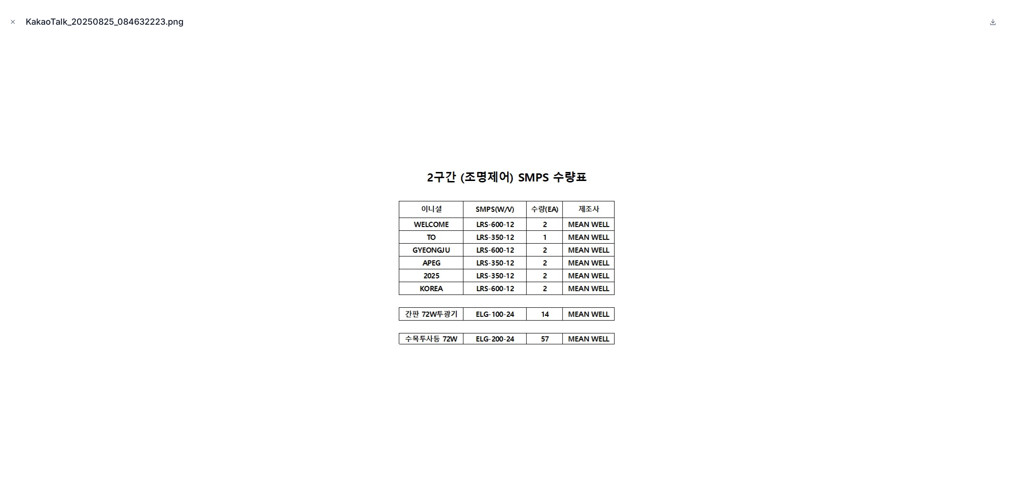
drag, startPoint x: 531, startPoint y: 261, endPoint x: 620, endPoint y: 124, distance: 164.3
click at [620, 124] on div at bounding box center [507, 259] width 999 height 438
click at [10, 21] on icon "Close modal" at bounding box center [13, 22] width 7 height 7
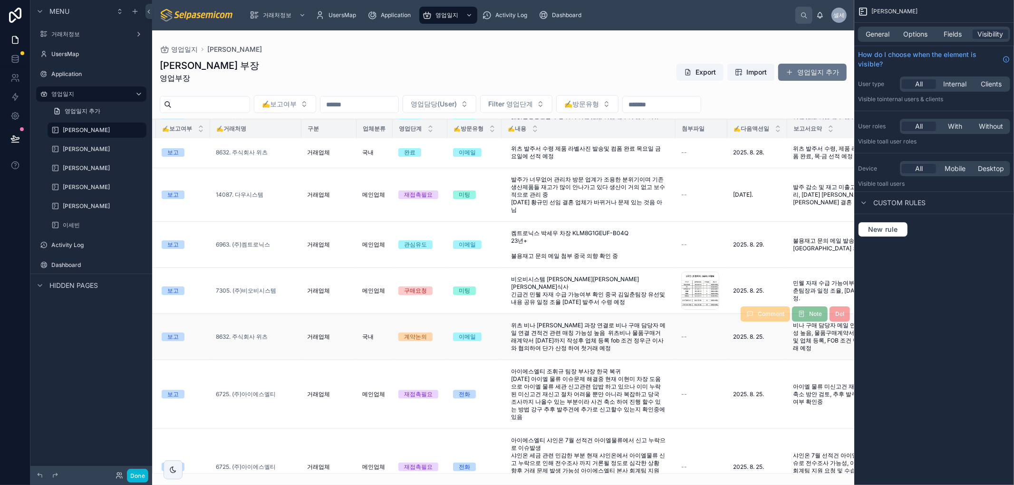
scroll to position [148, 167]
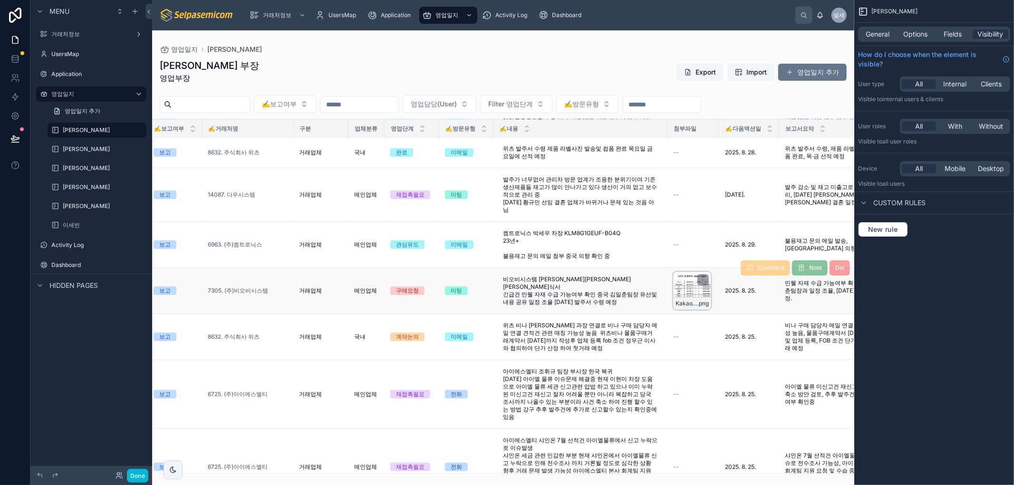
click at [691, 295] on div "KakaoTalk_20250825_084632223 .png" at bounding box center [692, 291] width 38 height 38
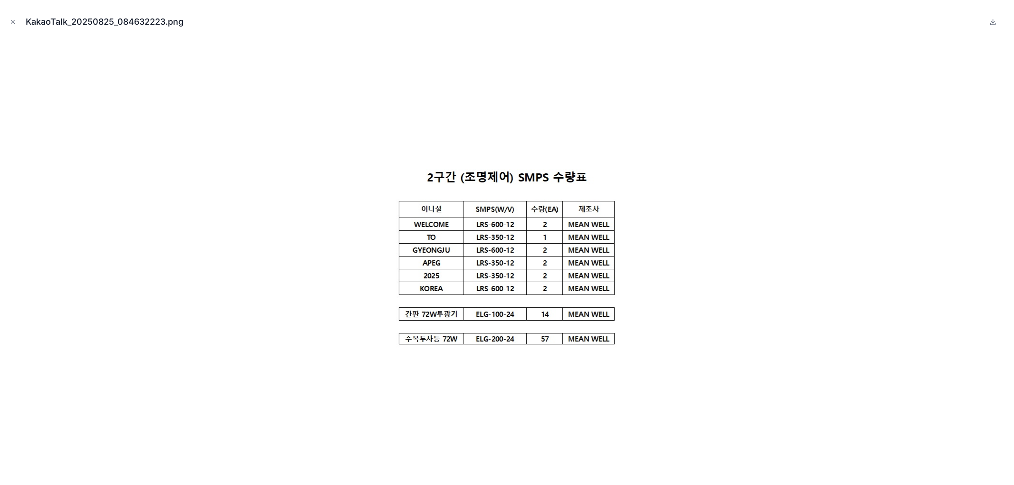
click at [11, 24] on icon "Close modal" at bounding box center [13, 22] width 7 height 7
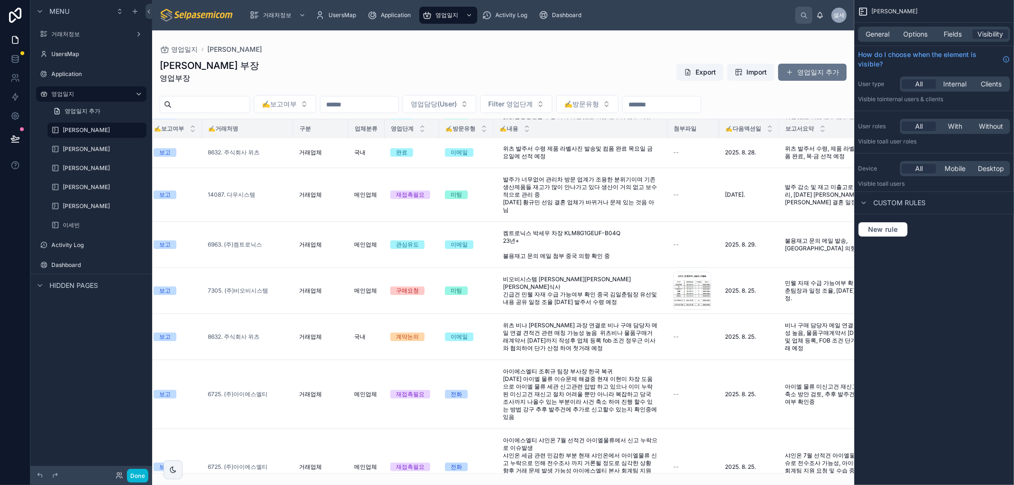
click at [670, 58] on div "허창윤 부장 영업부장 Export Import 영업일지 추가 ✍️보고여부 영업담당(User) Filter 영업단계 ✍️방문유형 NO. ✍️작성…" at bounding box center [503, 263] width 702 height 421
